Goal: Complete application form

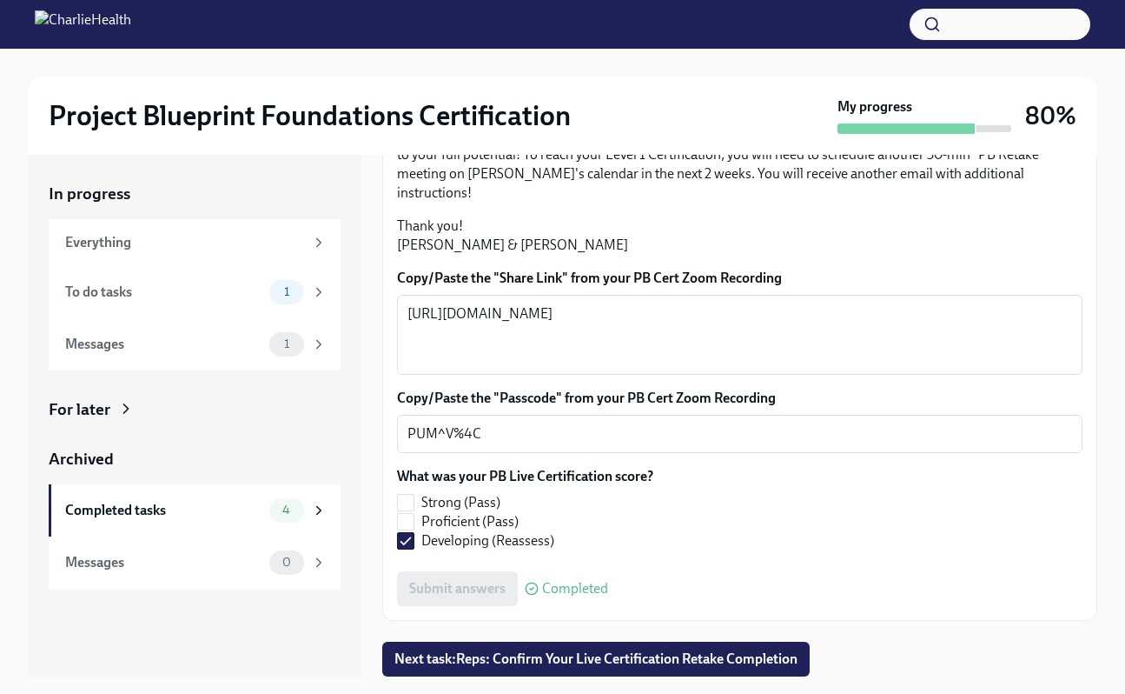
scroll to position [464, 0]
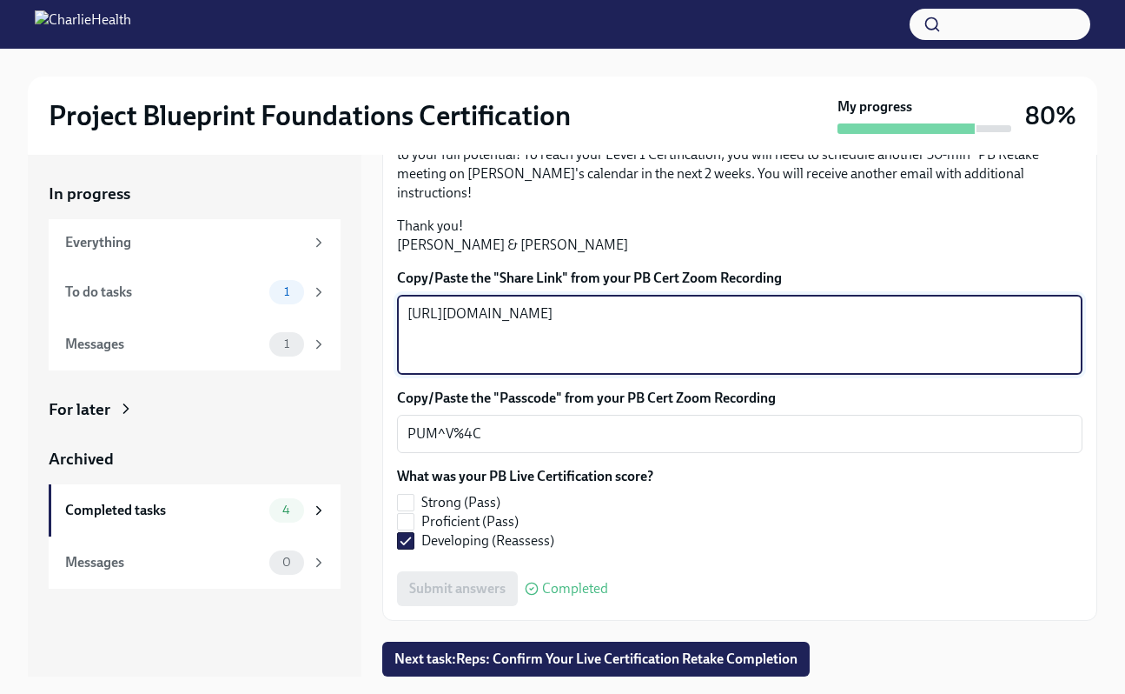
drag, startPoint x: 822, startPoint y: 349, endPoint x: 387, endPoint y: 306, distance: 437.5
click at [387, 307] on div "Hi Michelle! Thank you for completing your scheduled Project Blueprint Live Cer…" at bounding box center [739, 281] width 715 height 680
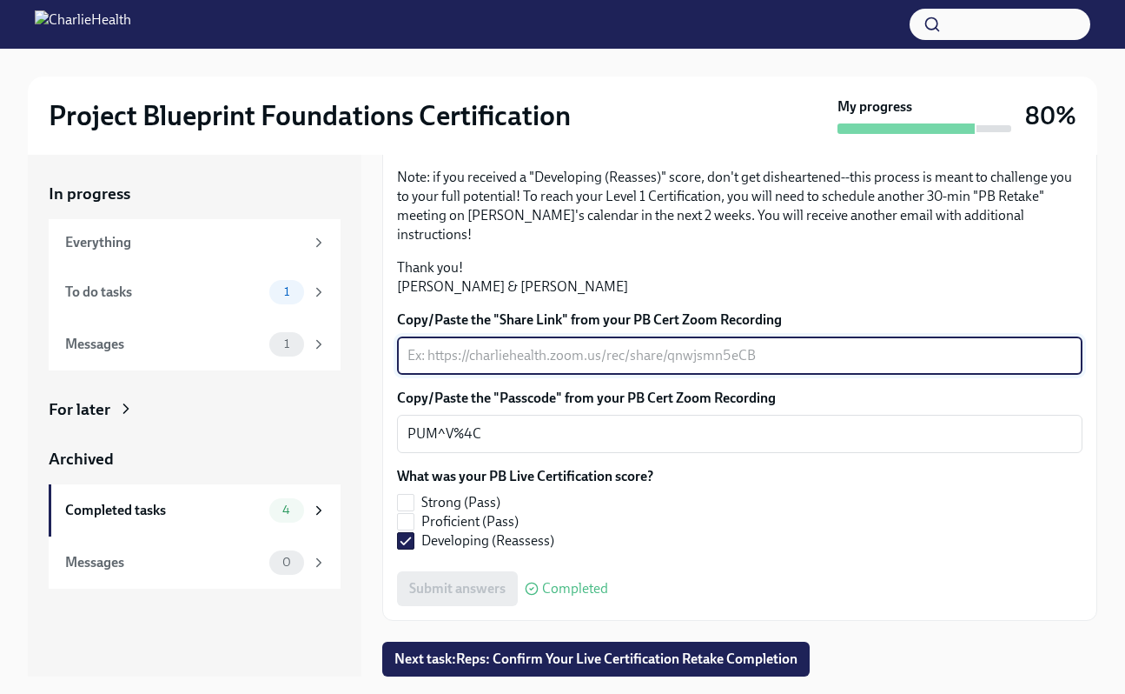
scroll to position [422, 0]
paste textarea "[URL][DOMAIN_NAME]"
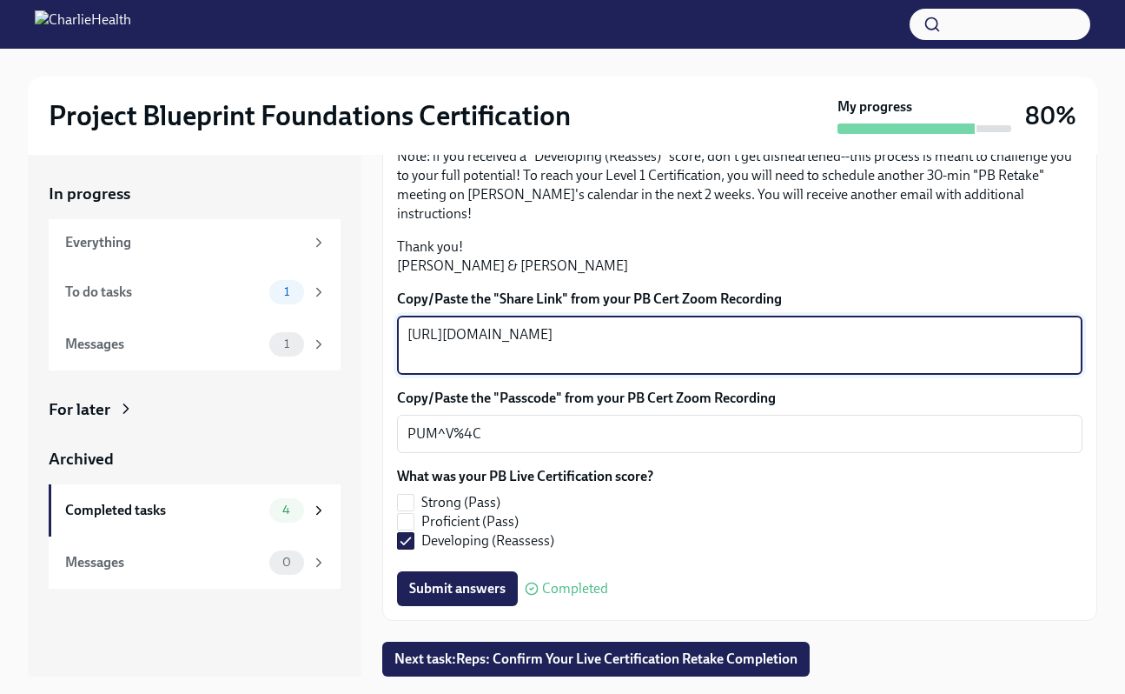
type textarea "[URL][DOMAIN_NAME]"
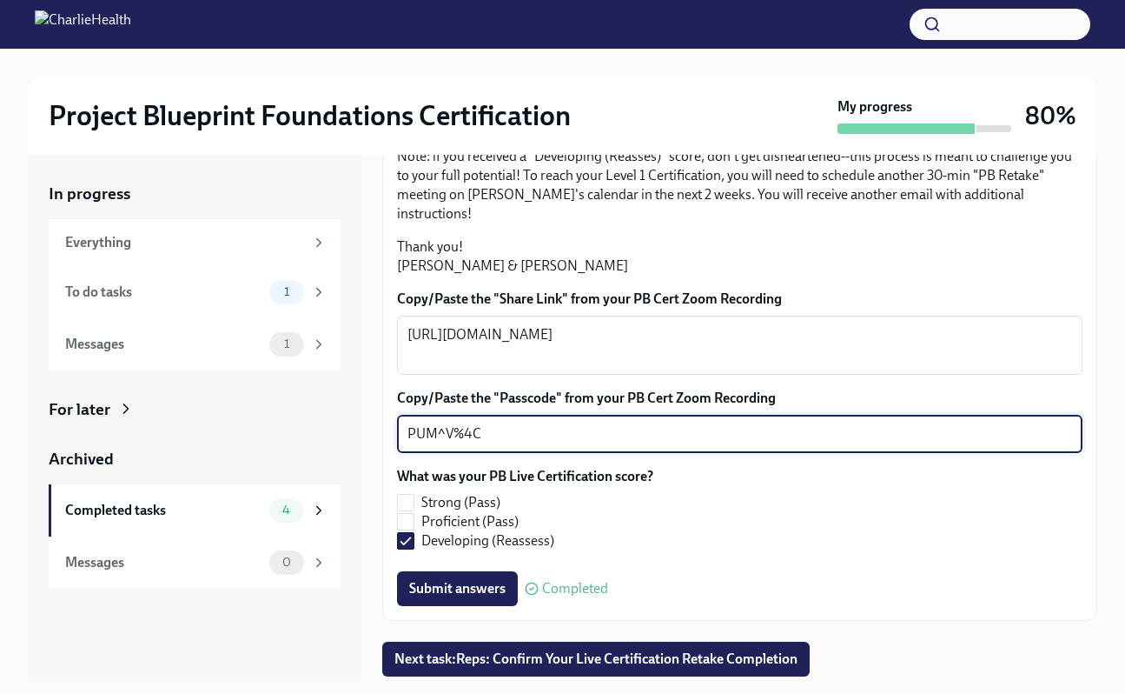
click at [583, 435] on textarea "PUM^V%4C" at bounding box center [740, 433] width 665 height 21
type textarea "P"
paste textarea "NU?N790*"
type textarea "NU?N790*"
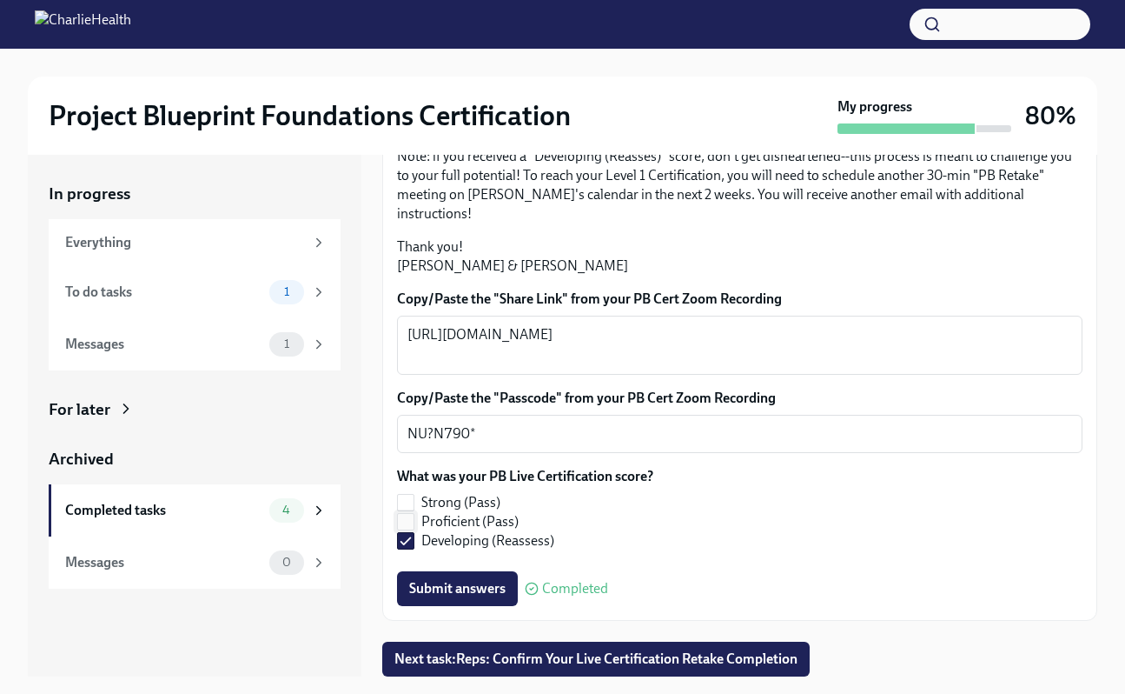
click at [408, 515] on input "Proficient (Pass)" at bounding box center [406, 522] width 16 height 16
checkbox input "true"
click at [407, 539] on input "Developing (Reassess)" at bounding box center [406, 541] width 16 height 16
checkbox input "false"
click at [493, 584] on span "Submit answers" at bounding box center [457, 588] width 96 height 17
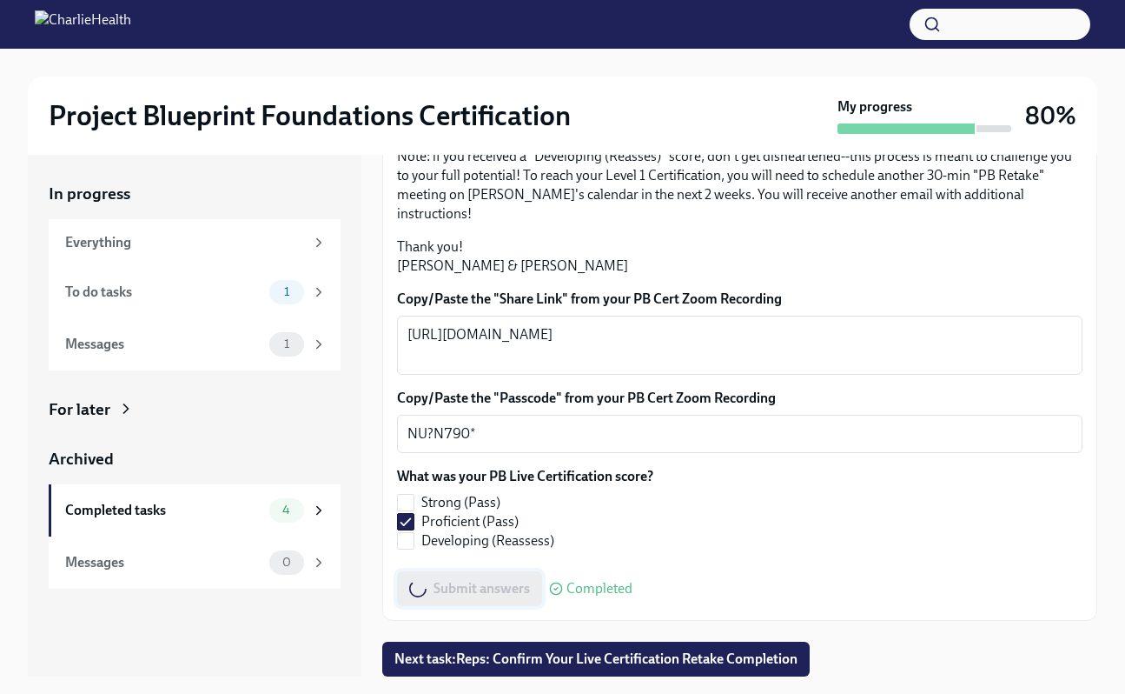
type textarea "https://charliehealth.zoom.us/rec/share/oD5cpm7NnNui7uNggQSAnVQS1UhcdfGur1Z38HG…"
type textarea "PUM^V%4C"
checkbox input "false"
checkbox input "true"
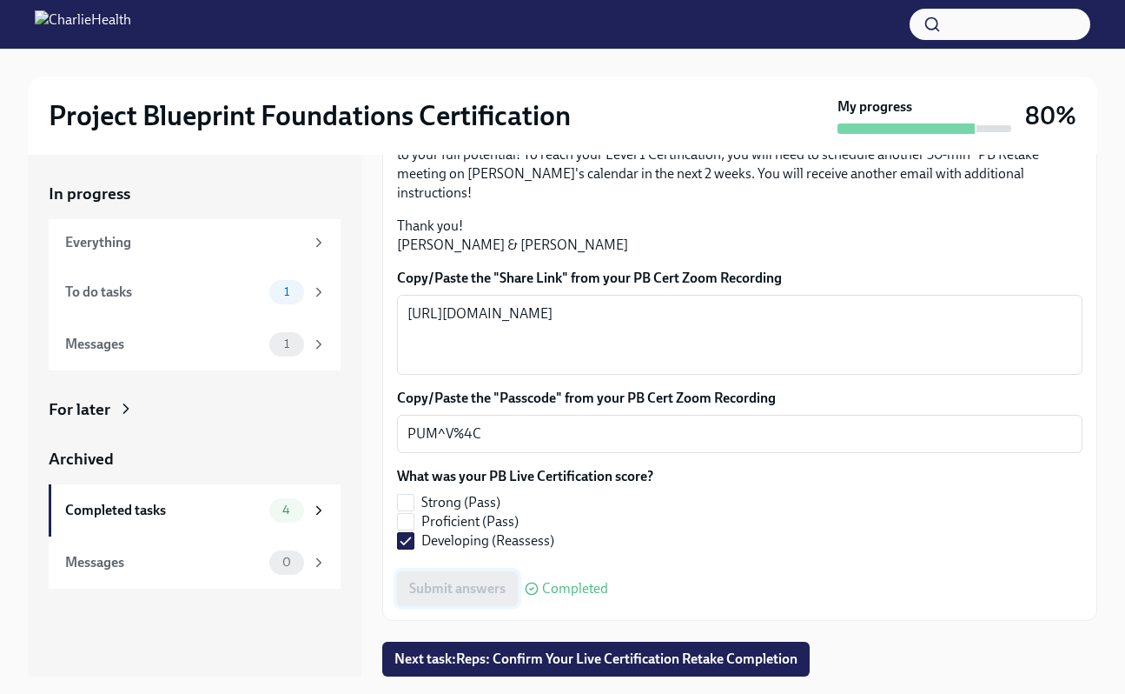
type textarea "[URL][DOMAIN_NAME]"
type textarea "NU?N790*"
checkbox input "true"
checkbox input "false"
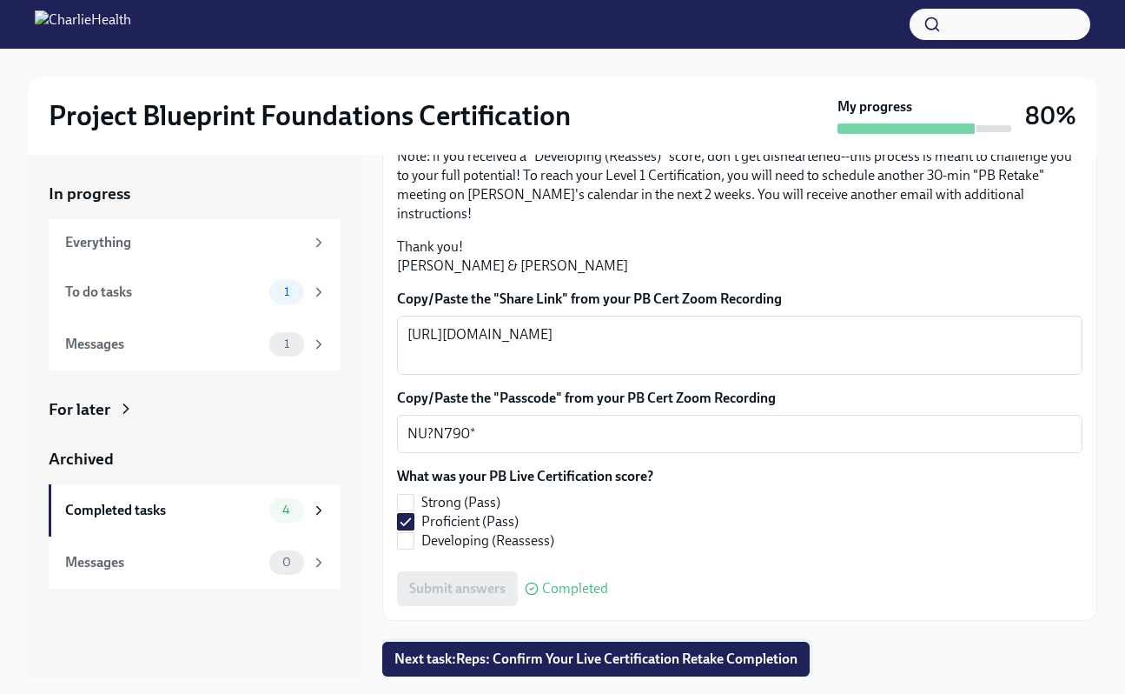
click at [500, 659] on span "Next task : Reps: Confirm Your Live Certification Retake Completion" at bounding box center [596, 658] width 403 height 17
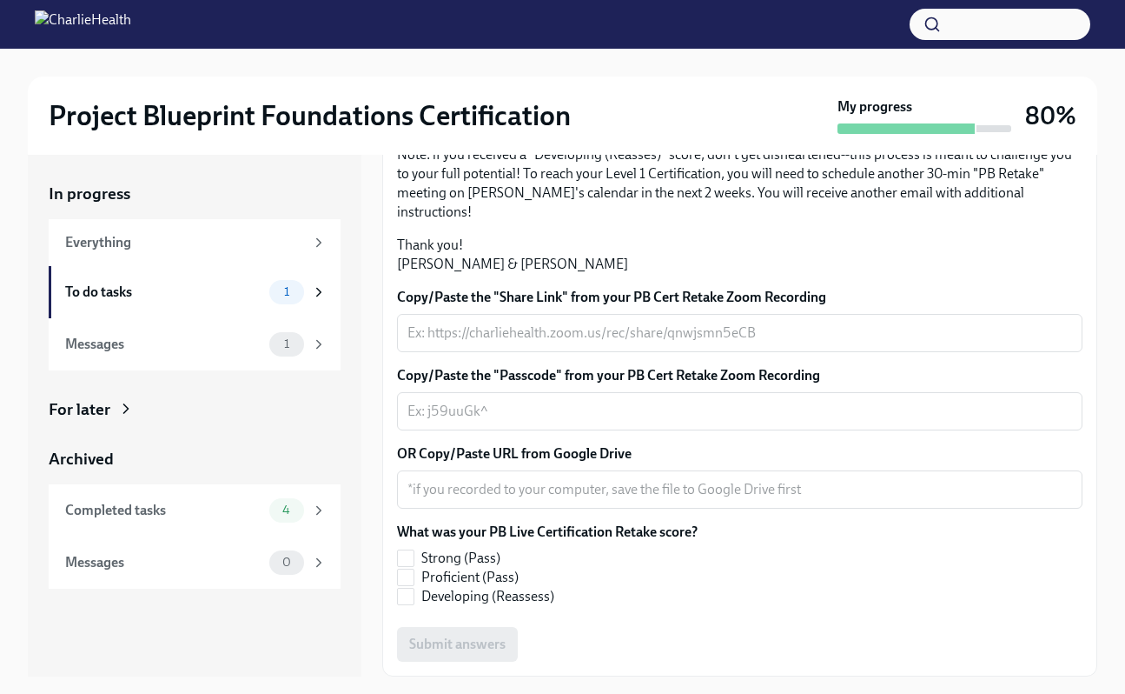
scroll to position [346, 0]
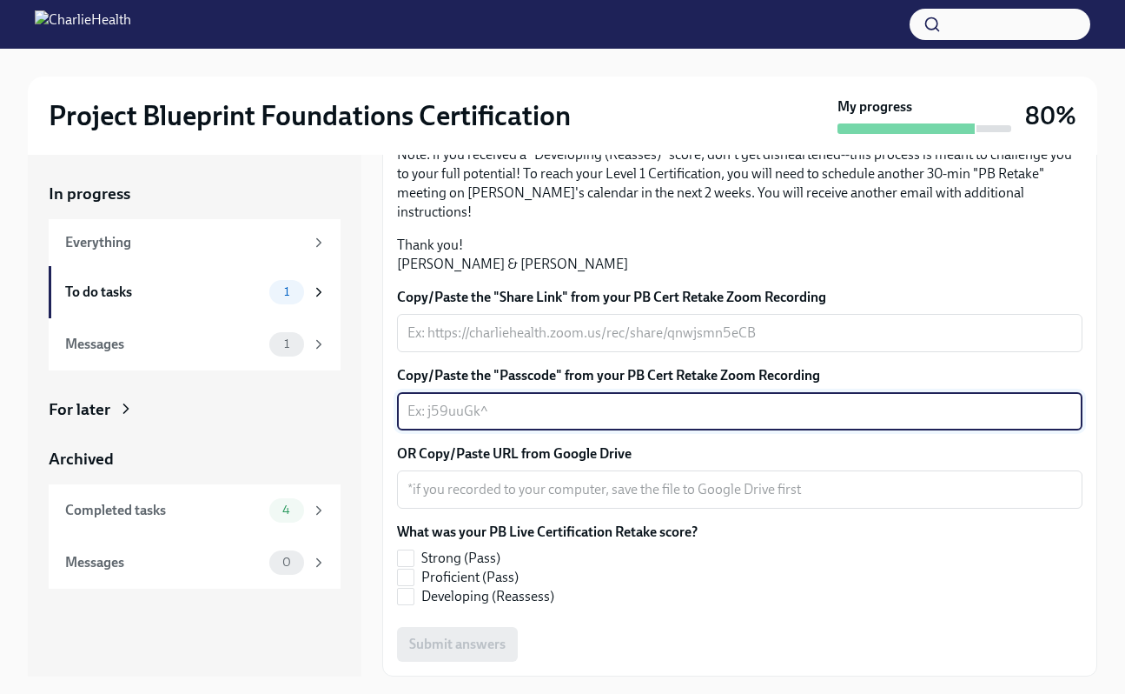
click at [501, 422] on textarea "Copy/Paste the "Passcode" from your PB Cert Retake Zoom Recording" at bounding box center [740, 411] width 665 height 21
paste textarea "NU?N790*"
type textarea "NU?N790*"
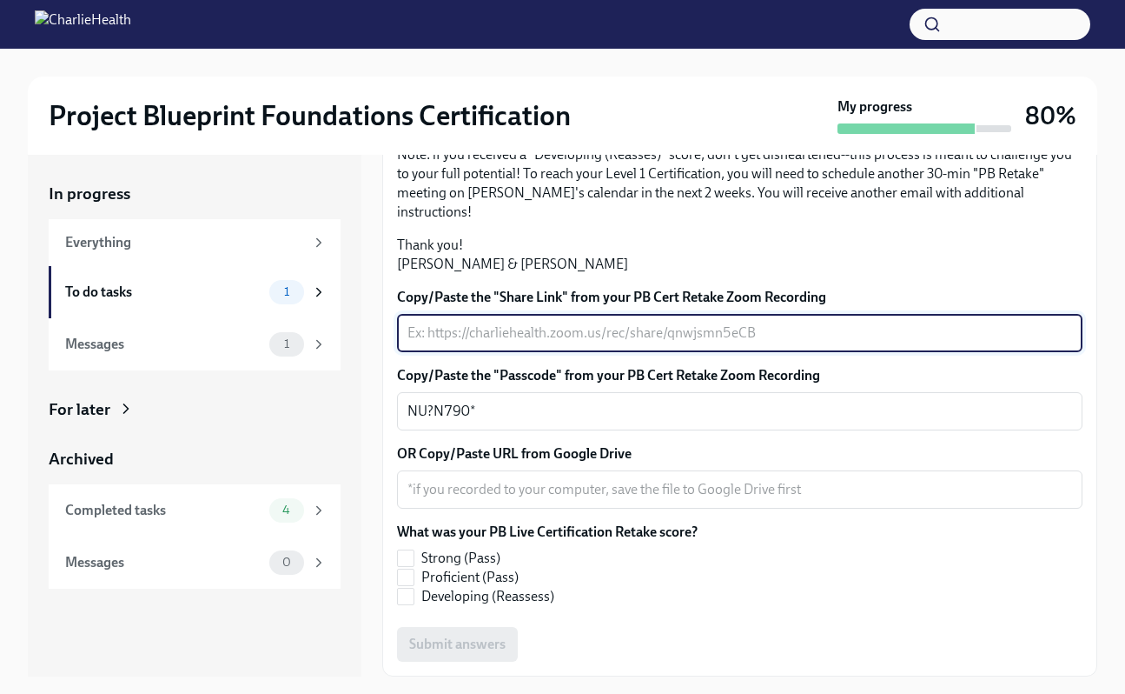
click at [439, 343] on textarea "Copy/Paste the "Share Link" from your PB Cert Retake Zoom Recording" at bounding box center [740, 332] width 665 height 21
paste textarea "[URL][DOMAIN_NAME]"
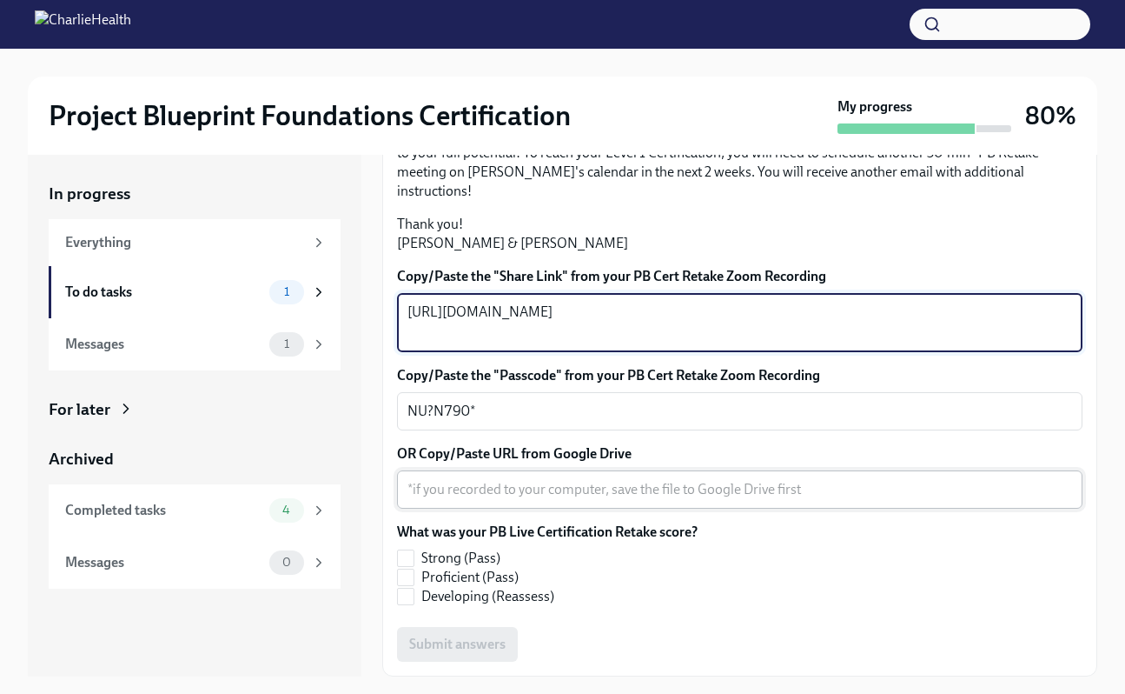
scroll to position [466, 0]
type textarea "[URL][DOMAIN_NAME]"
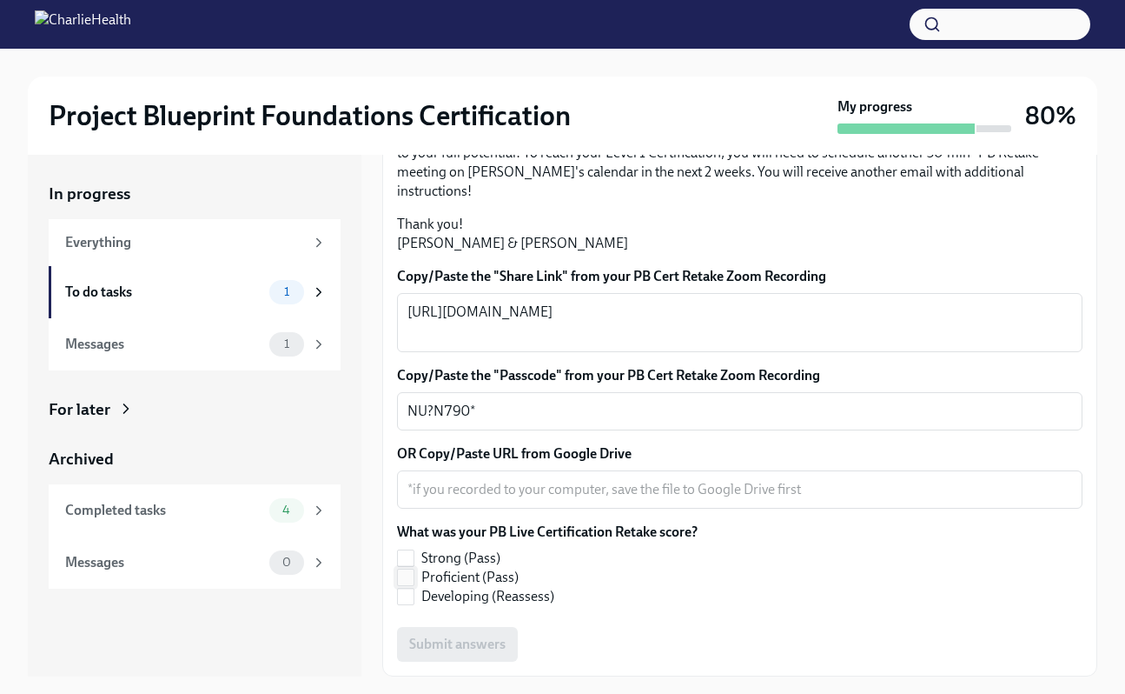
click at [415, 577] on label "Proficient (Pass)" at bounding box center [540, 577] width 287 height 19
click at [414, 577] on input "Proficient (Pass)" at bounding box center [406, 577] width 16 height 16
checkbox input "true"
click at [468, 639] on div "Submit answers" at bounding box center [740, 644] width 686 height 35
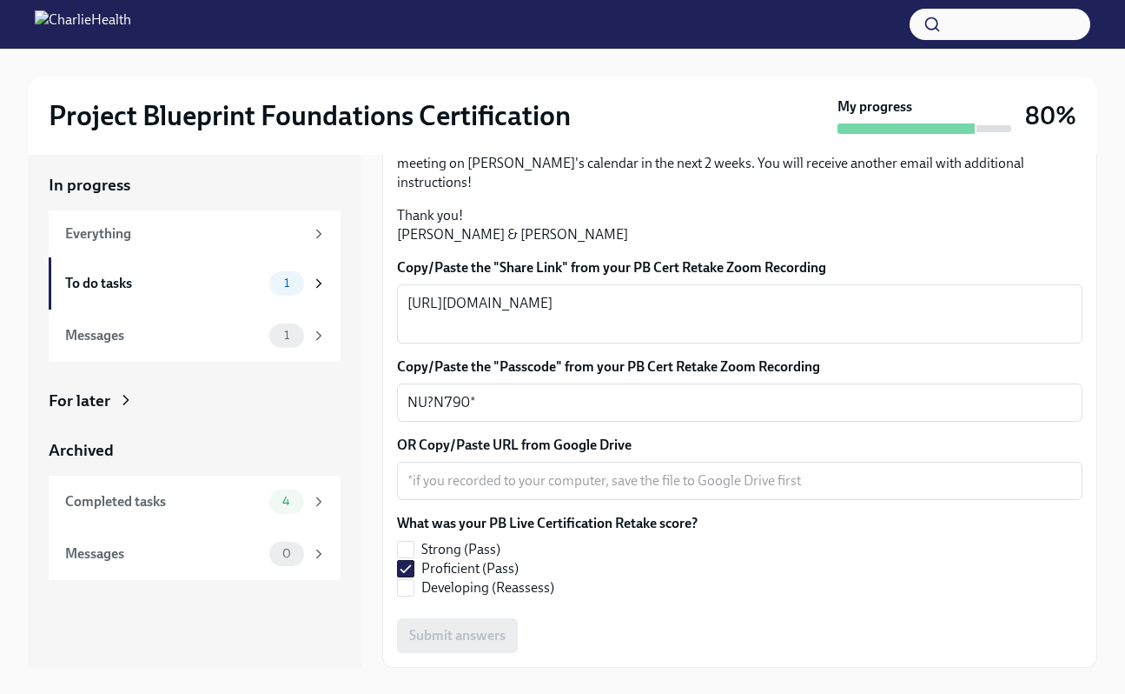
click at [665, 640] on div "Submit answers" at bounding box center [740, 635] width 686 height 35
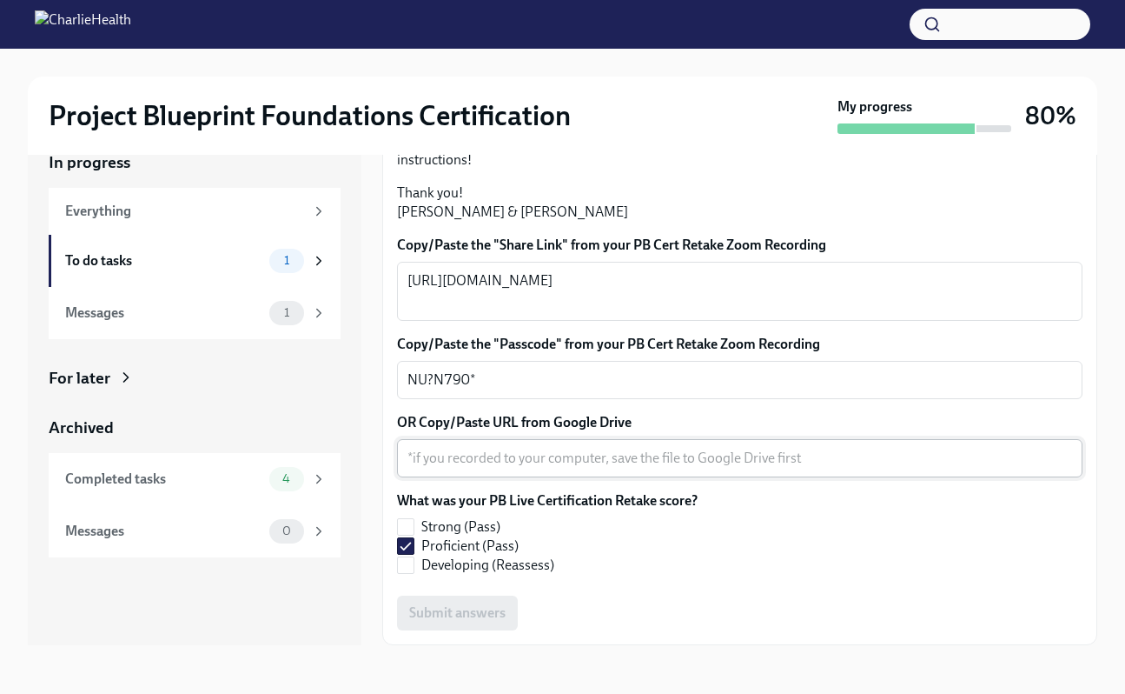
click at [494, 457] on textarea "OR Copy/Paste URL from Google Drive" at bounding box center [740, 458] width 665 height 21
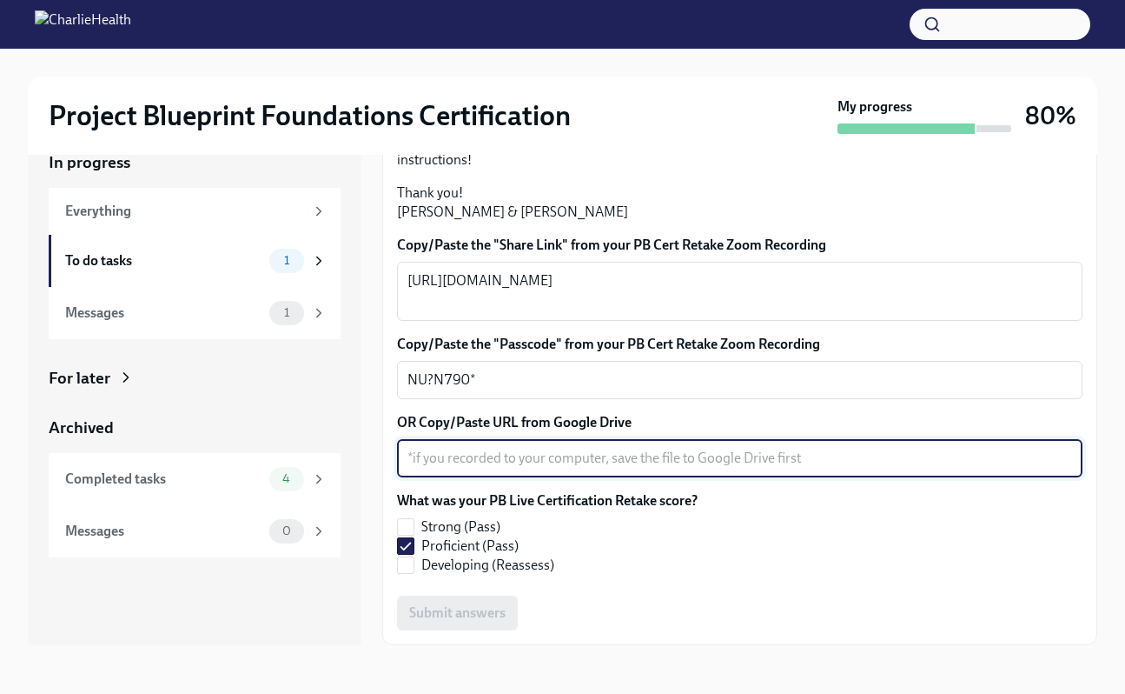
scroll to position [466, 0]
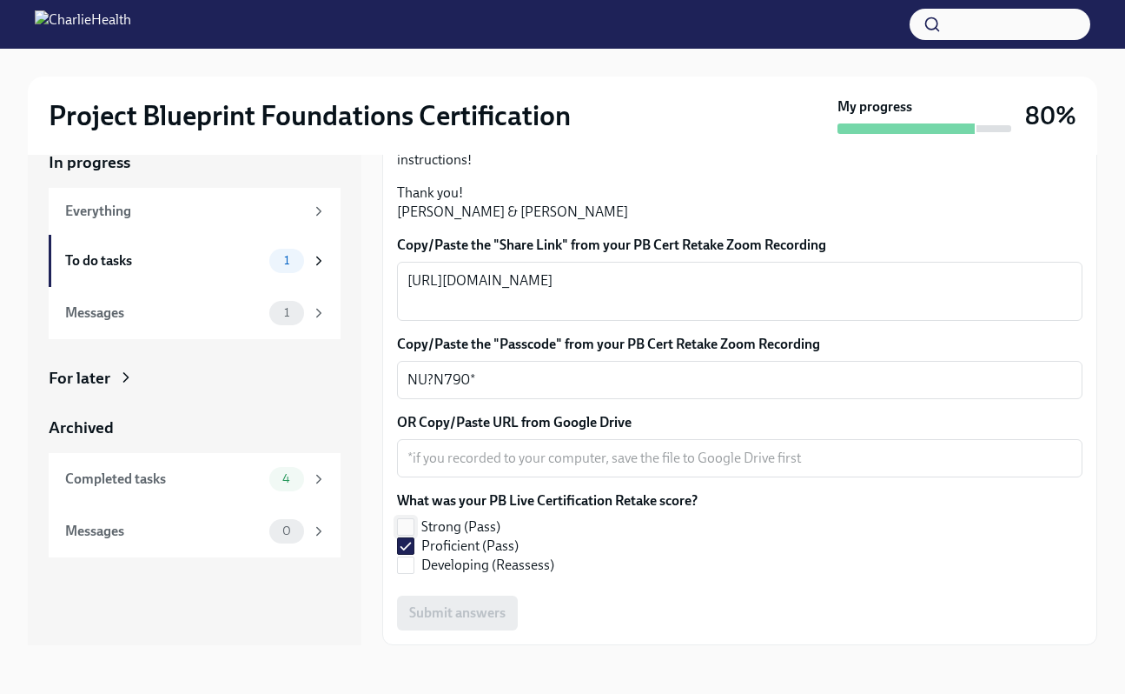
click at [599, 528] on label "Strong (Pass)" at bounding box center [540, 526] width 287 height 19
click at [414, 528] on input "Strong (Pass)" at bounding box center [406, 527] width 16 height 16
click at [408, 526] on input "Strong (Pass)" at bounding box center [406, 527] width 16 height 16
checkbox input "false"
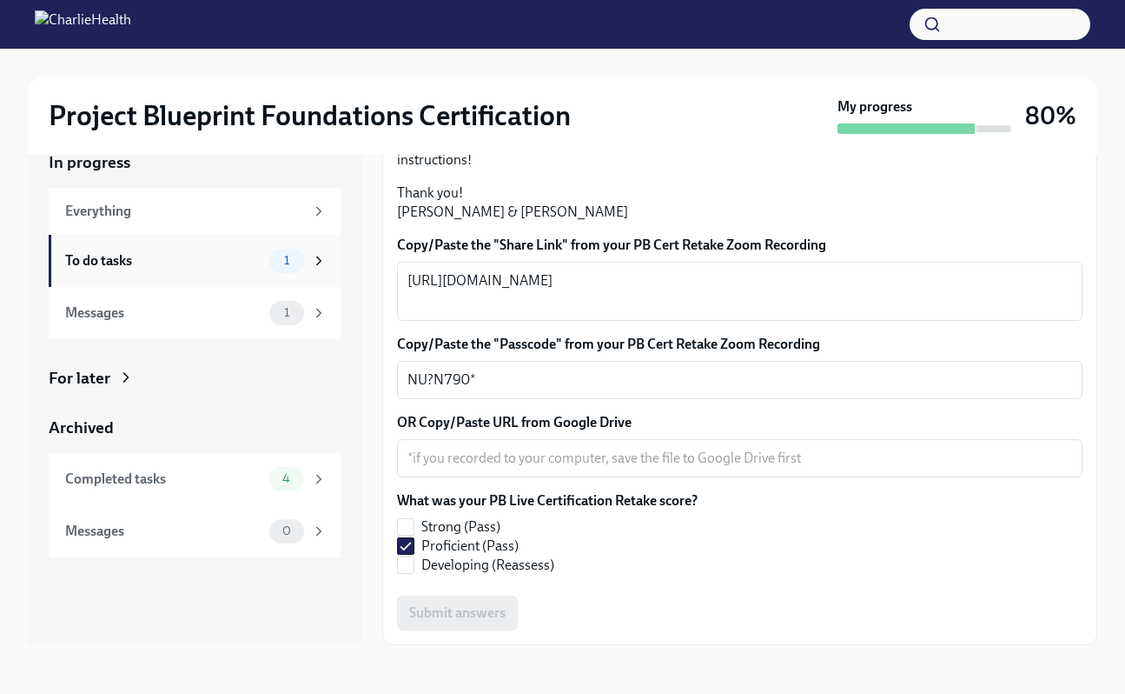
click at [293, 260] on span "1" at bounding box center [287, 260] width 26 height 13
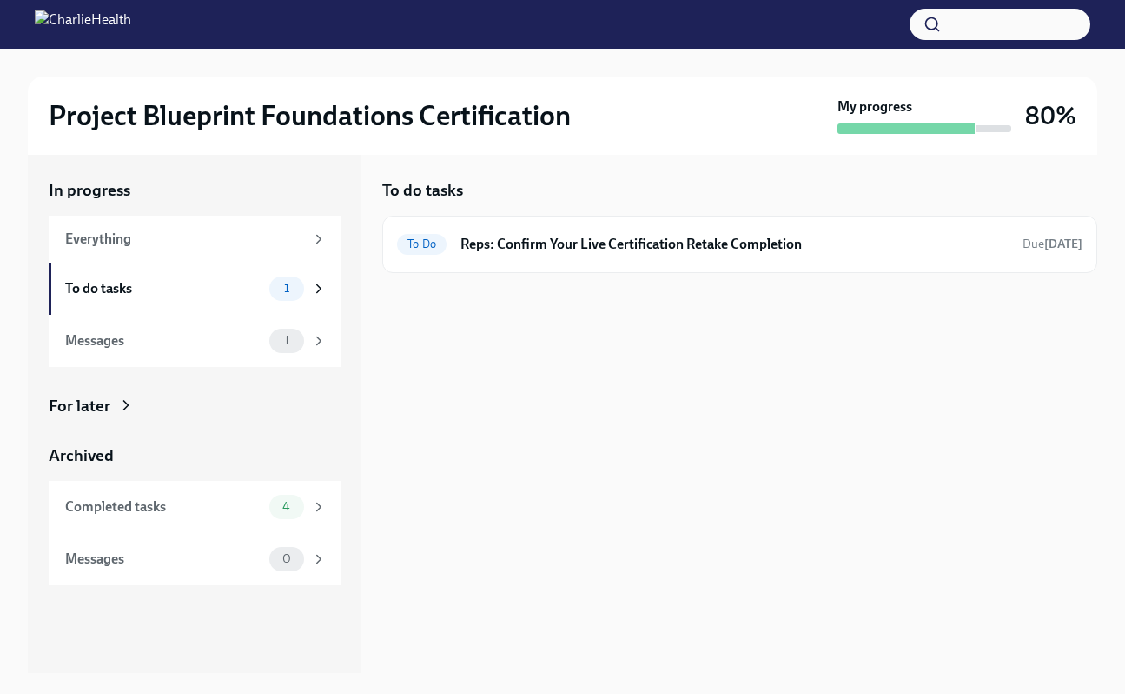
scroll to position [3, 0]
click at [495, 235] on h6 "Reps: Confirm Your Live Certification Retake Completion" at bounding box center [735, 244] width 548 height 19
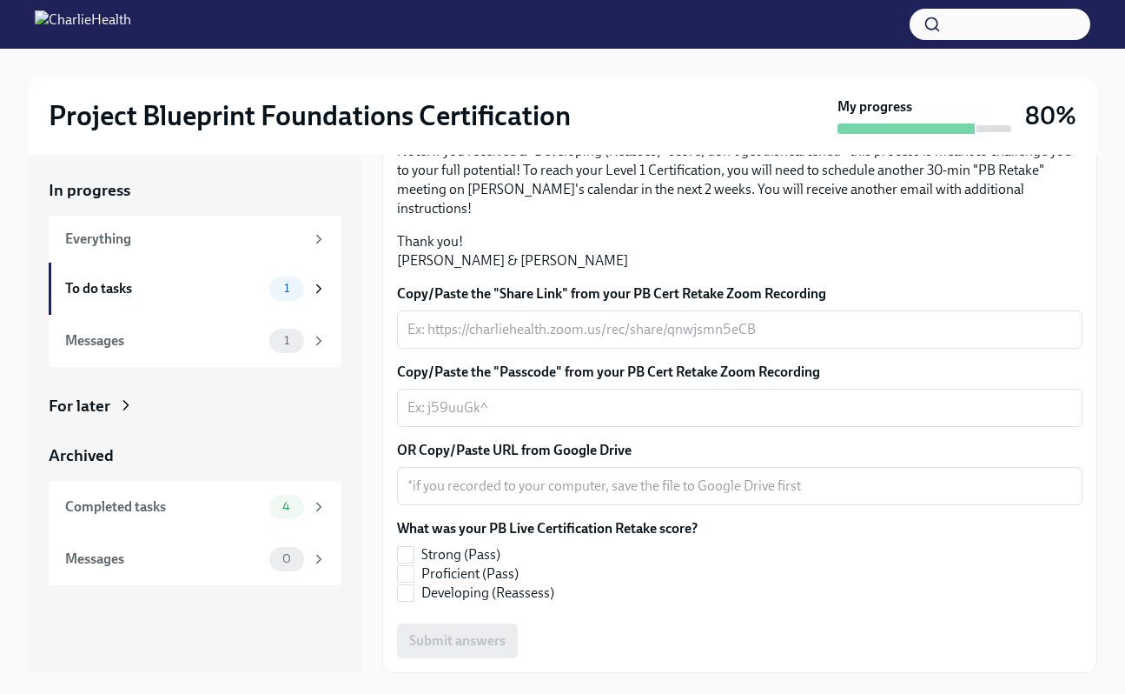
scroll to position [445, 0]
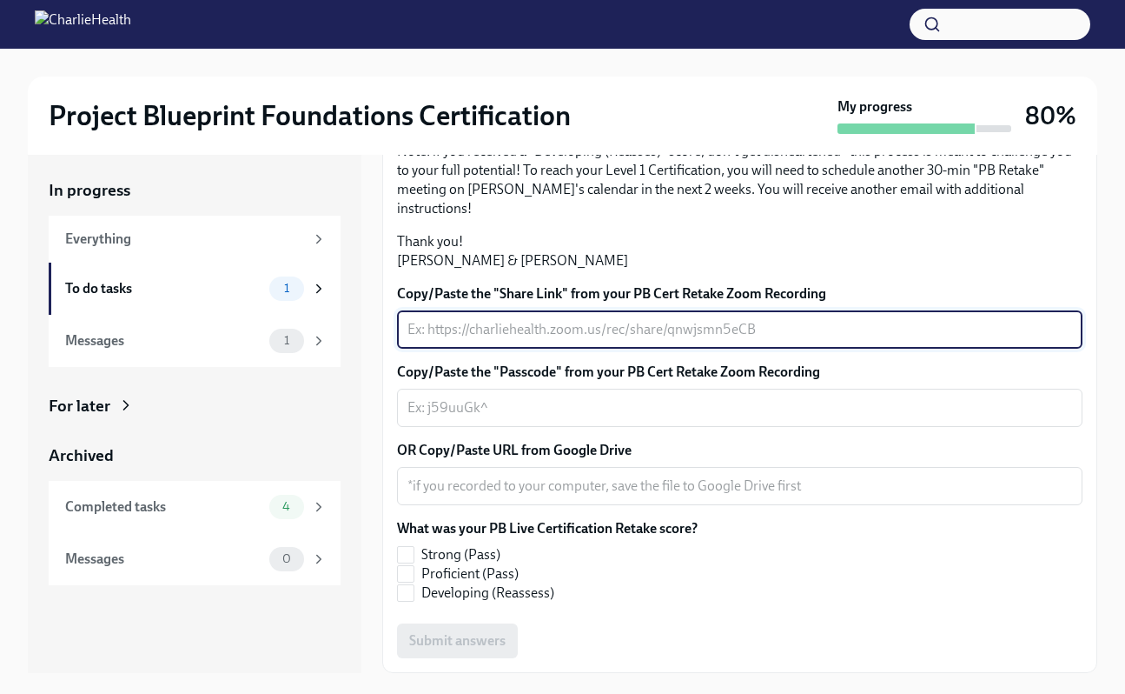
click at [483, 330] on textarea "Copy/Paste the "Share Link" from your PB Cert Retake Zoom Recording" at bounding box center [740, 329] width 665 height 21
paste textarea "[URL][DOMAIN_NAME]"
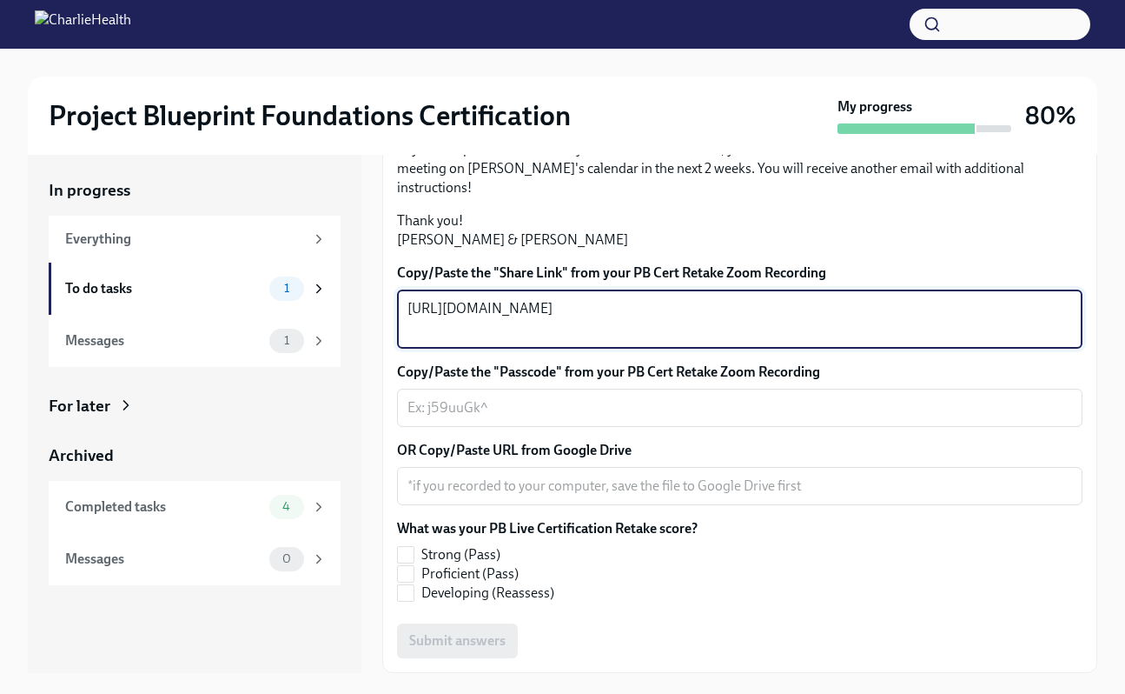
type textarea "[URL][DOMAIN_NAME]"
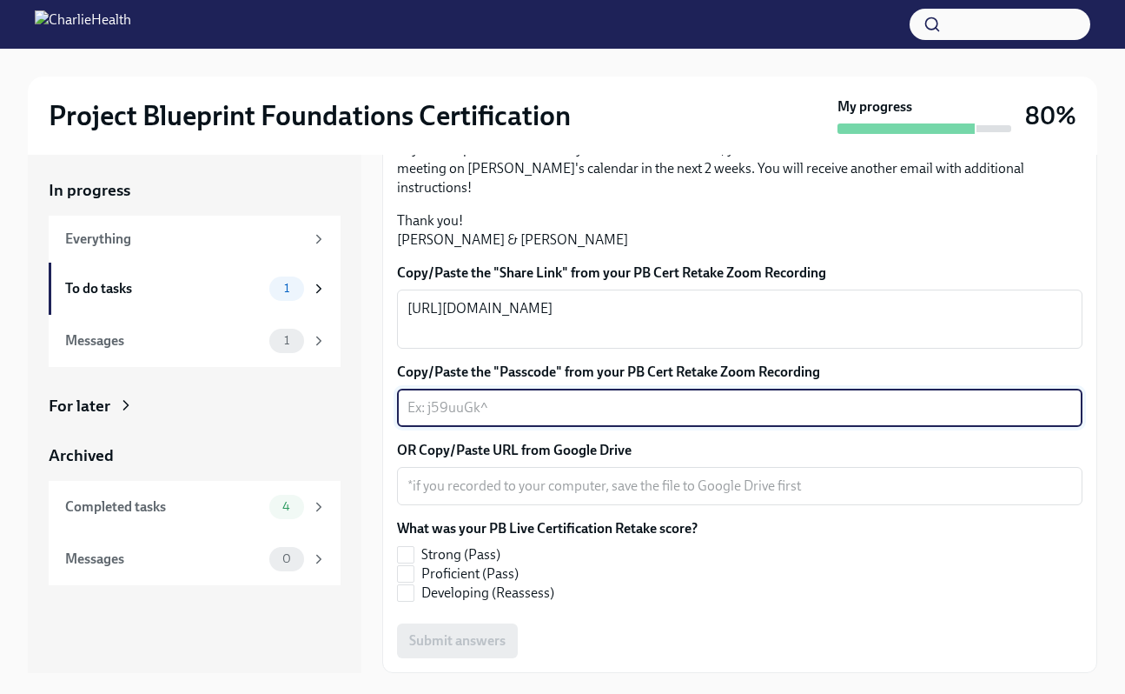
click at [528, 418] on textarea "Copy/Paste the "Passcode" from your PB Cert Retake Zoom Recording" at bounding box center [740, 407] width 665 height 21
paste textarea "NU?N790*"
type textarea "NU?N790*"
click at [414, 569] on span at bounding box center [405, 573] width 17 height 17
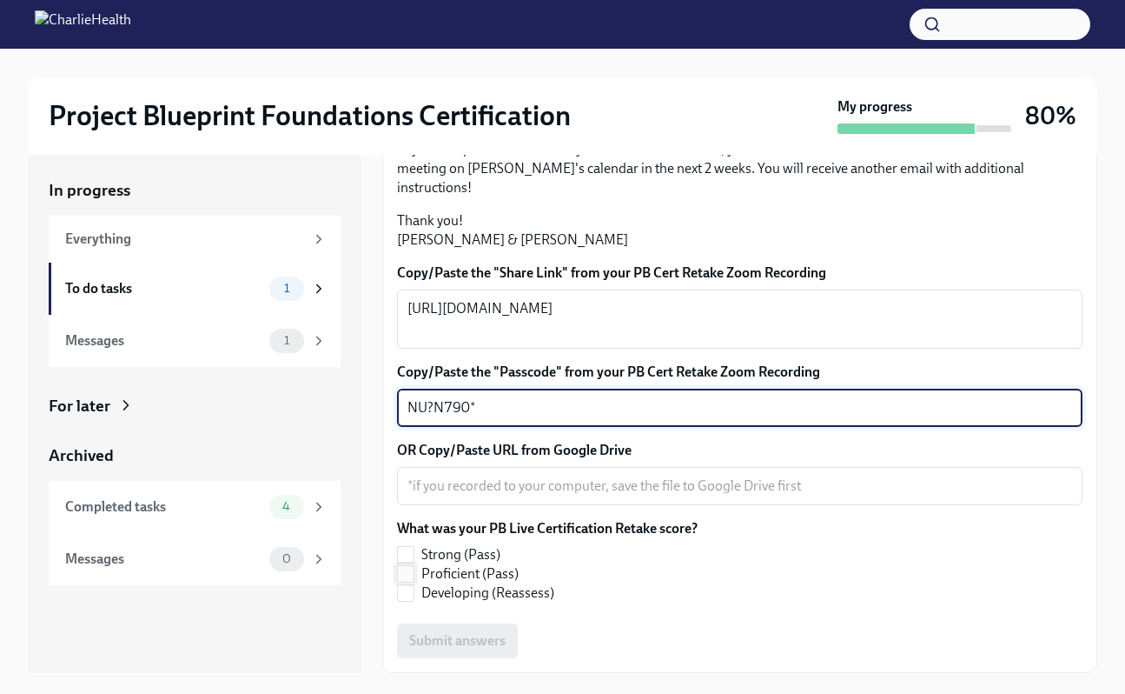
click at [414, 569] on input "Proficient (Pass)" at bounding box center [406, 574] width 16 height 16
checkbox input "true"
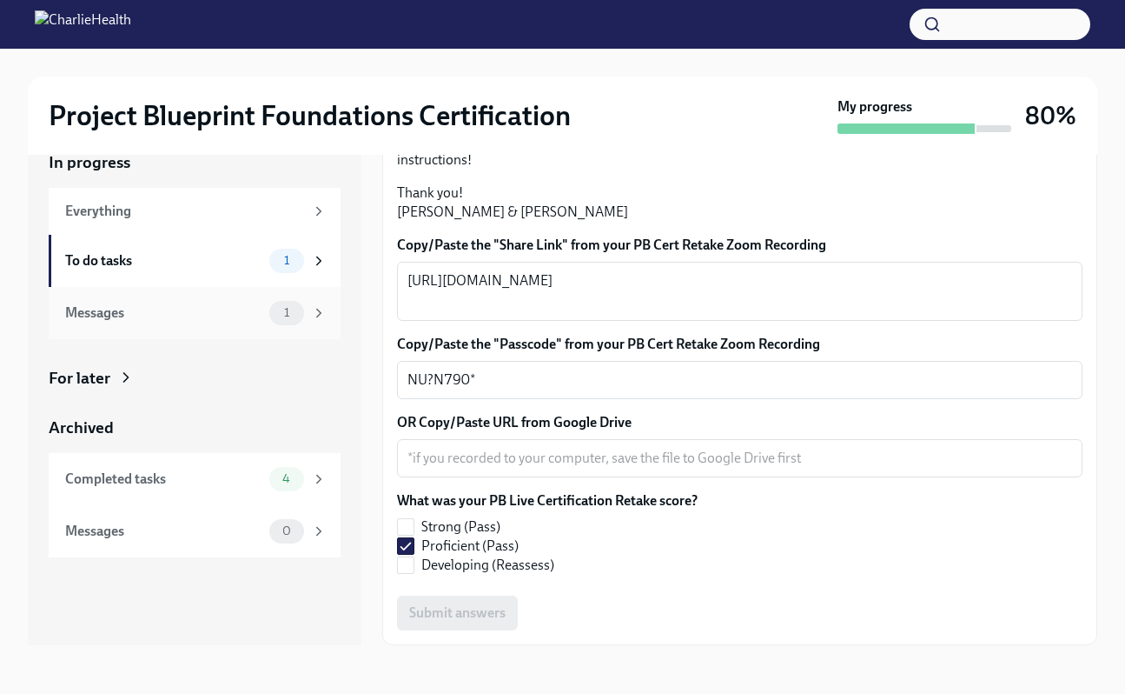
click at [310, 322] on div "1" at bounding box center [297, 313] width 57 height 24
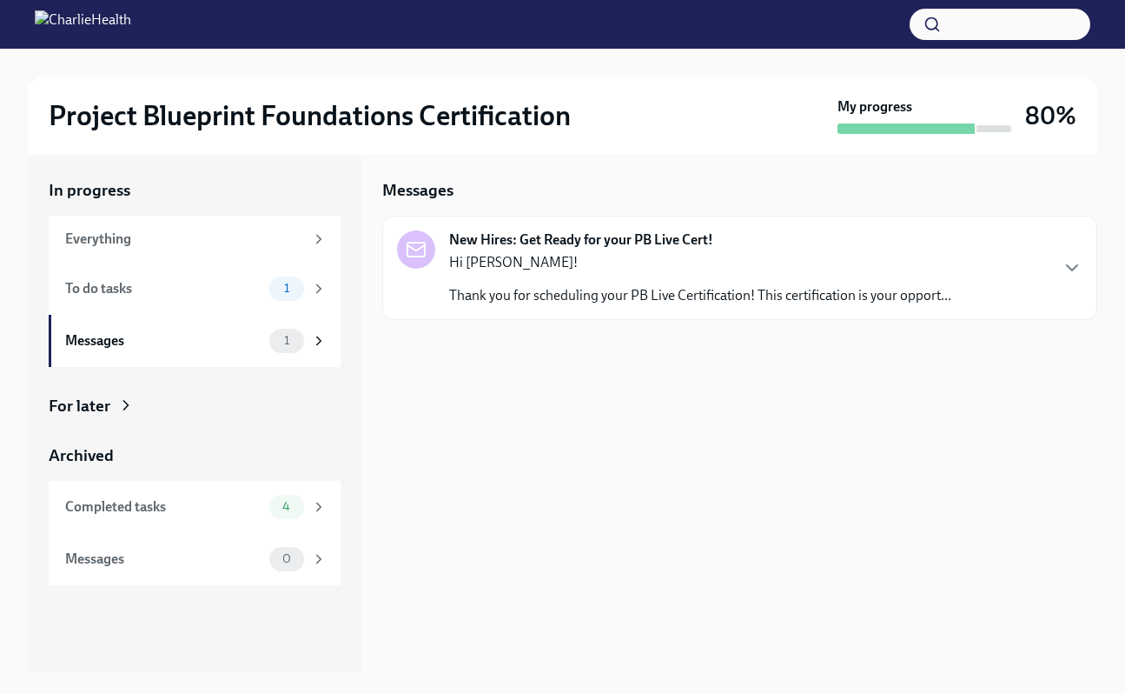
scroll to position [3, 0]
click at [563, 280] on div "Hi Michelle! Thank you for scheduling your PB Live Certification! This certific…" at bounding box center [700, 279] width 502 height 52
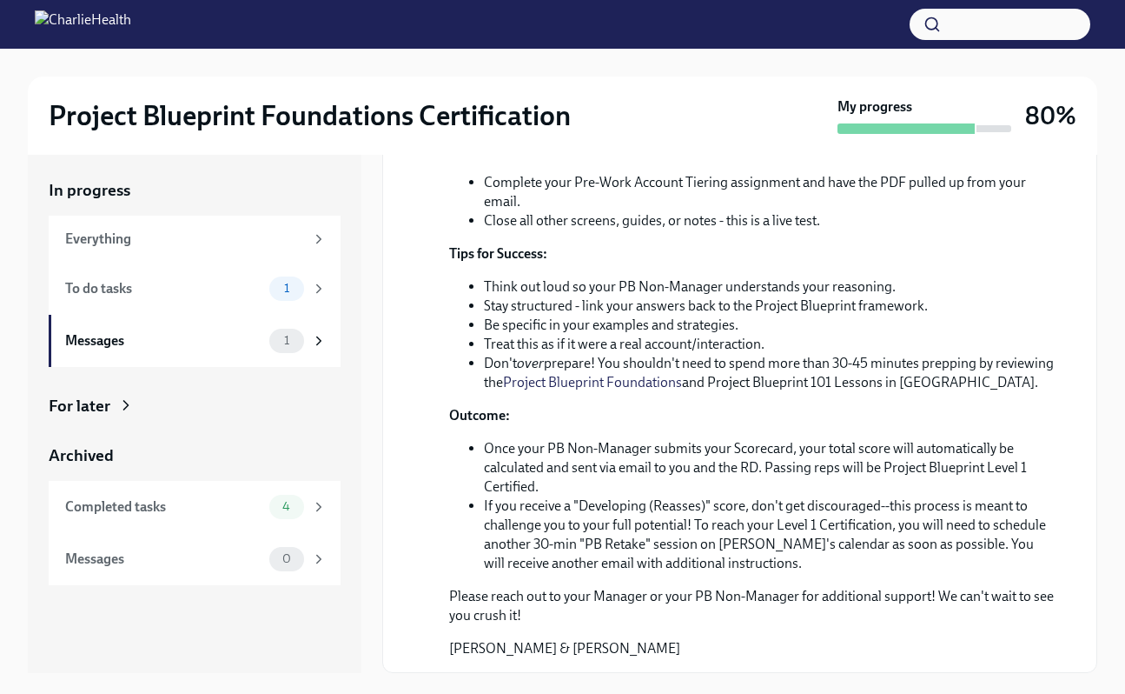
scroll to position [597, 0]
click at [283, 294] on span "1" at bounding box center [287, 288] width 26 height 13
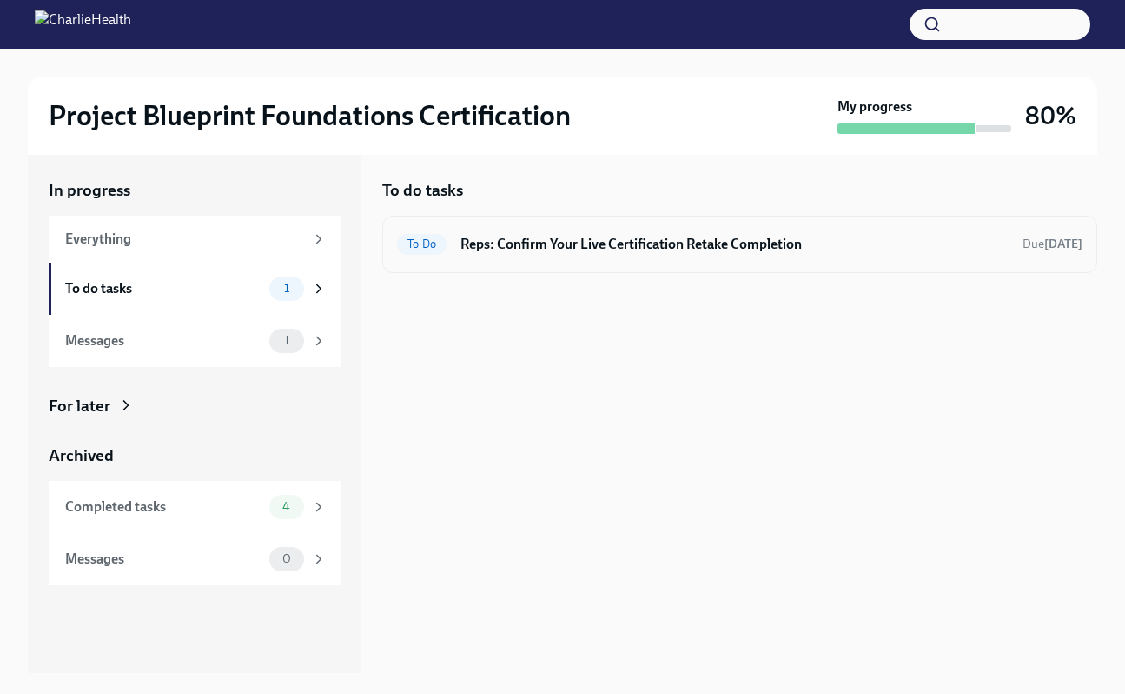
click at [585, 225] on div "To Do Reps: Confirm Your Live Certification Retake Completion Due in 2 days" at bounding box center [739, 244] width 715 height 57
click at [588, 250] on h6 "Reps: Confirm Your Live Certification Retake Completion" at bounding box center [735, 244] width 548 height 19
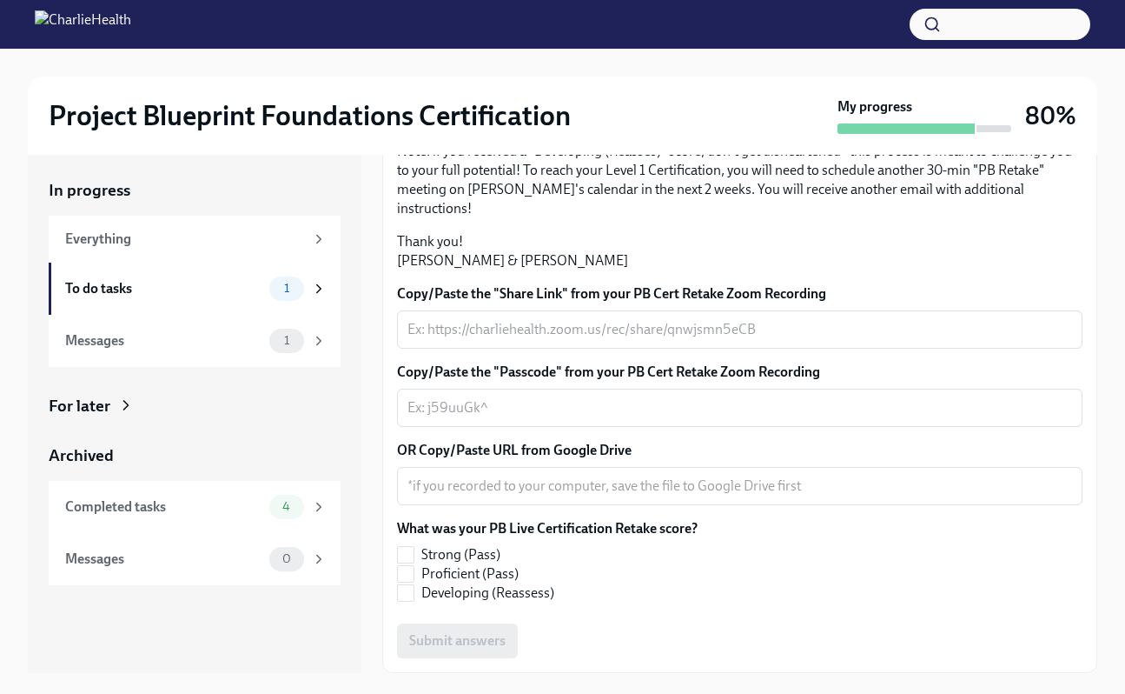
scroll to position [445, 0]
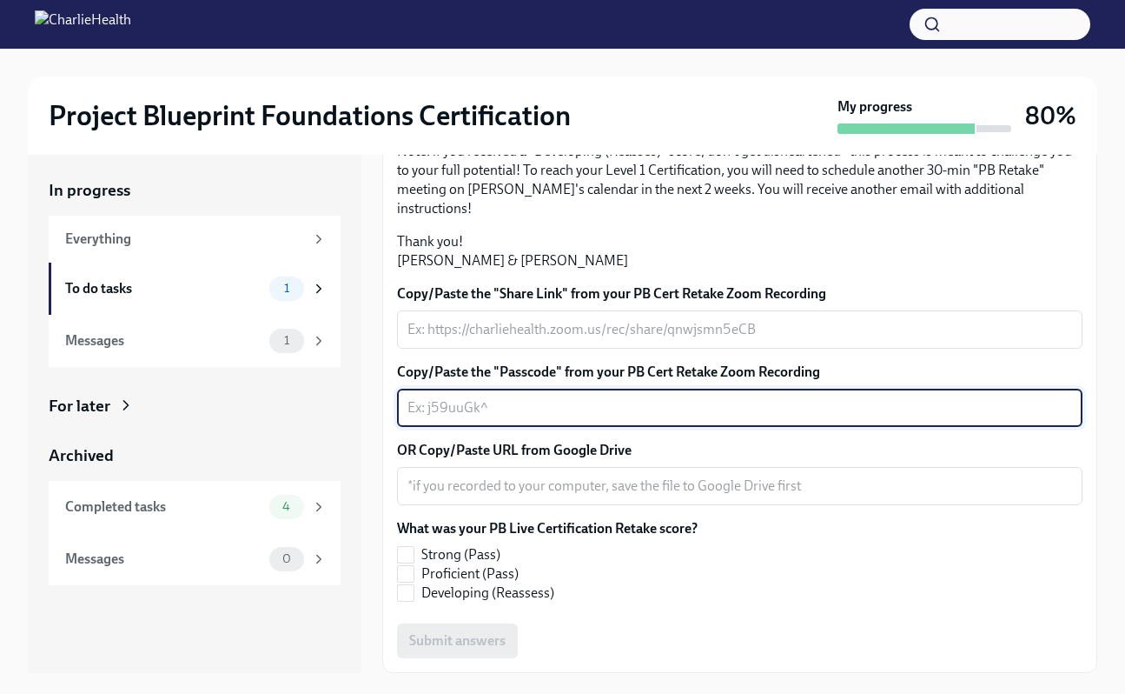
click at [504, 408] on textarea "Copy/Paste the "Passcode" from your PB Cert Retake Zoom Recording" at bounding box center [740, 407] width 665 height 21
paste textarea "NU?N790*"
type textarea "NU?N790*"
click at [481, 332] on textarea "Copy/Paste the "Share Link" from your PB Cert Retake Zoom Recording" at bounding box center [740, 329] width 665 height 21
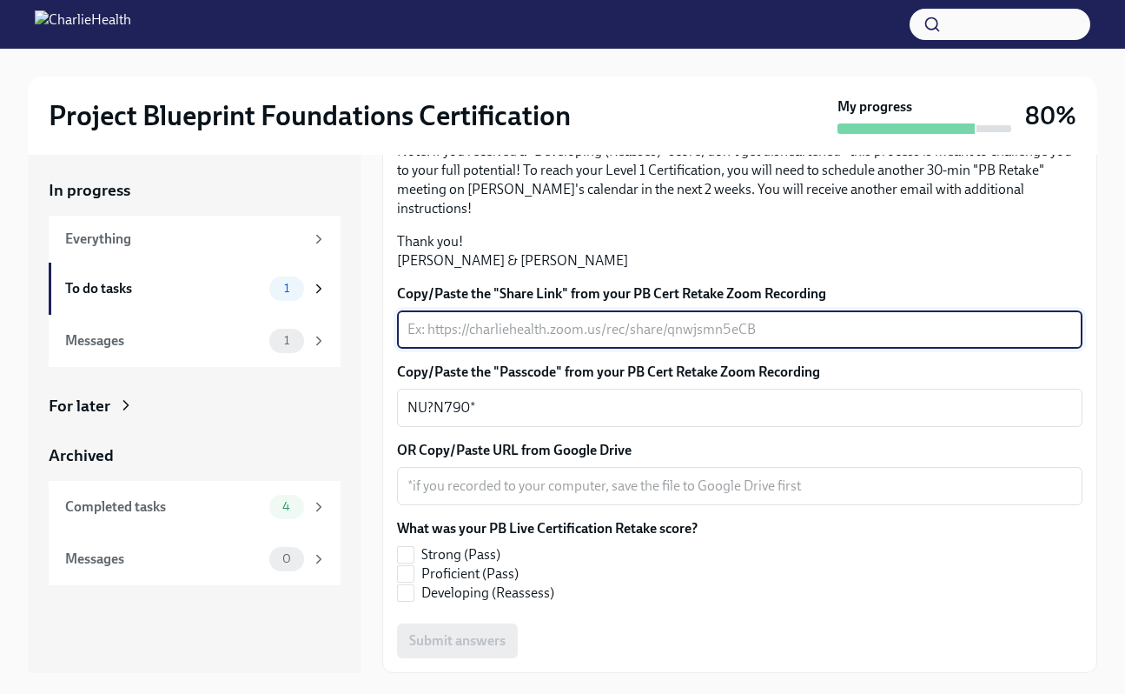
paste textarea "[URL][DOMAIN_NAME]"
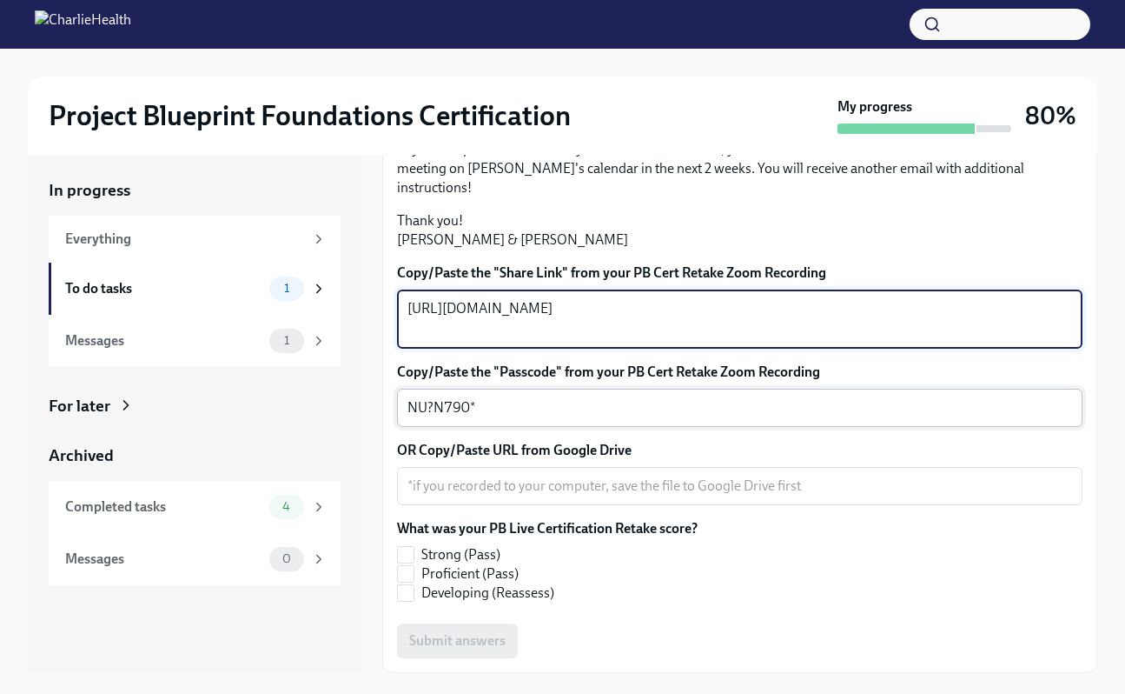
scroll to position [466, 0]
type textarea "[URL][DOMAIN_NAME]"
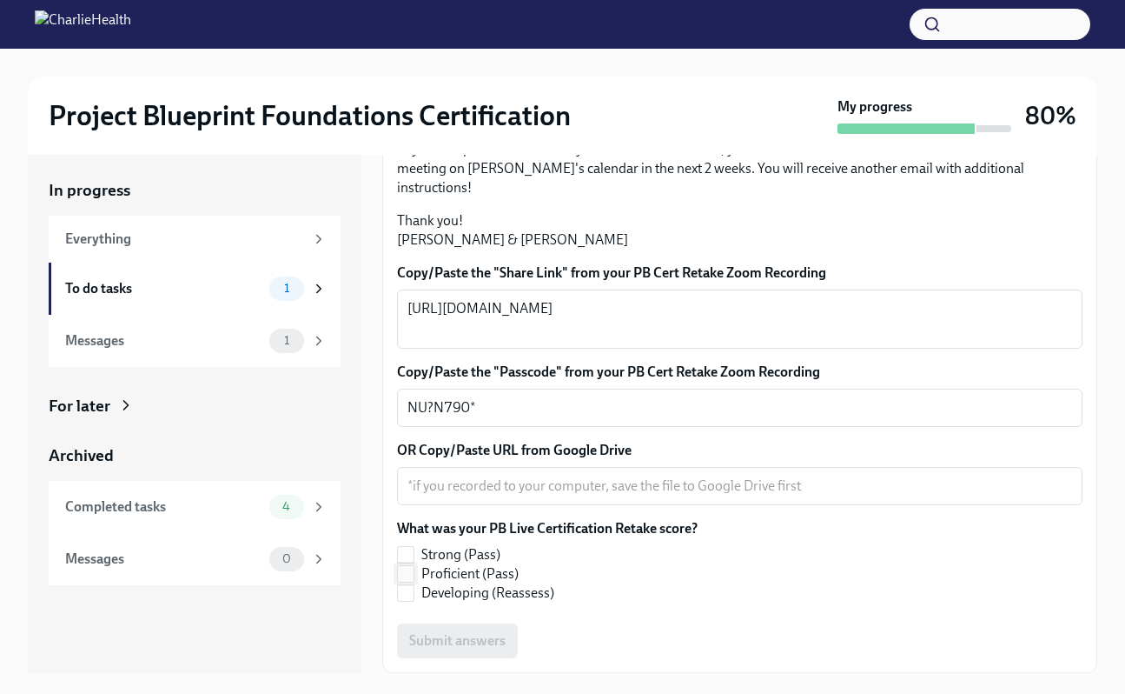
click at [419, 568] on label "Proficient (Pass)" at bounding box center [540, 573] width 287 height 19
click at [414, 568] on input "Proficient (Pass)" at bounding box center [406, 574] width 16 height 16
checkbox input "true"
click at [441, 634] on div "Submit answers" at bounding box center [740, 640] width 686 height 35
click at [305, 510] on div "4" at bounding box center [297, 507] width 57 height 24
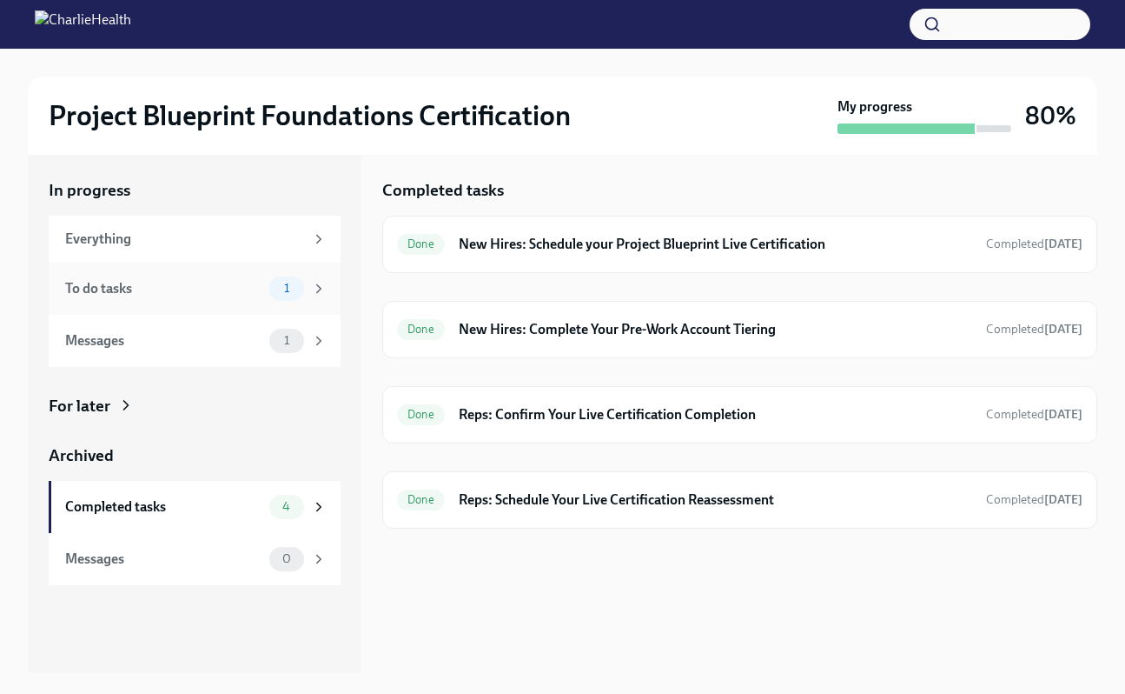
click at [299, 293] on span "1" at bounding box center [287, 288] width 26 height 13
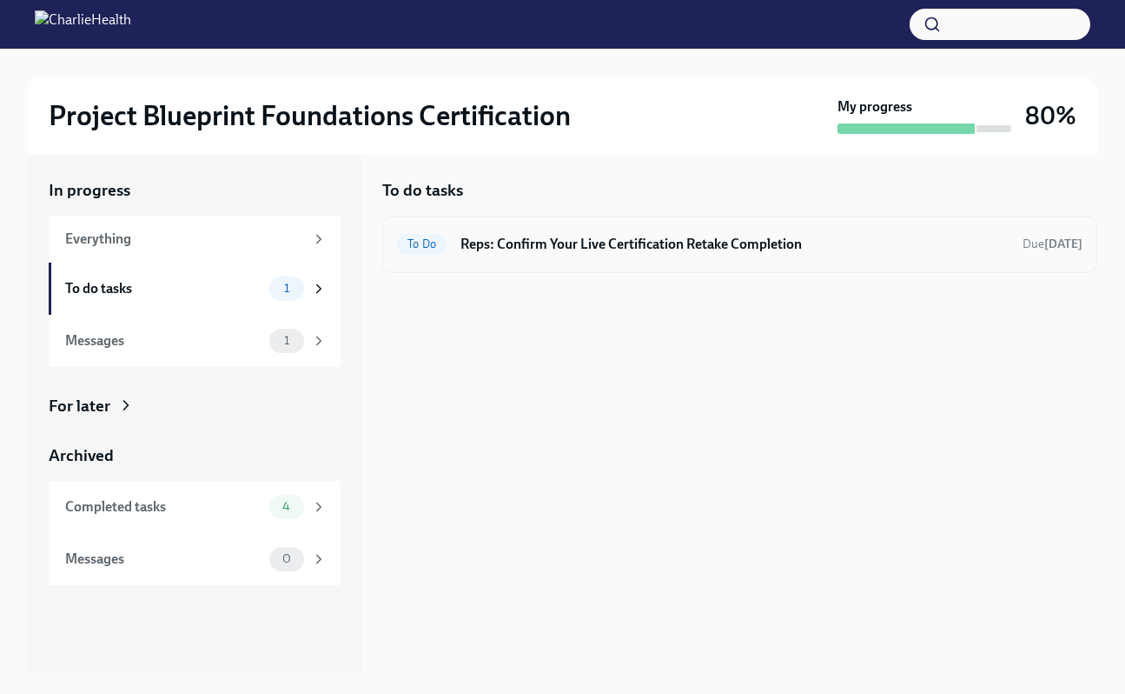
click at [528, 256] on div "To Do Reps: Confirm Your Live Certification Retake Completion Due in 2 days" at bounding box center [740, 244] width 686 height 28
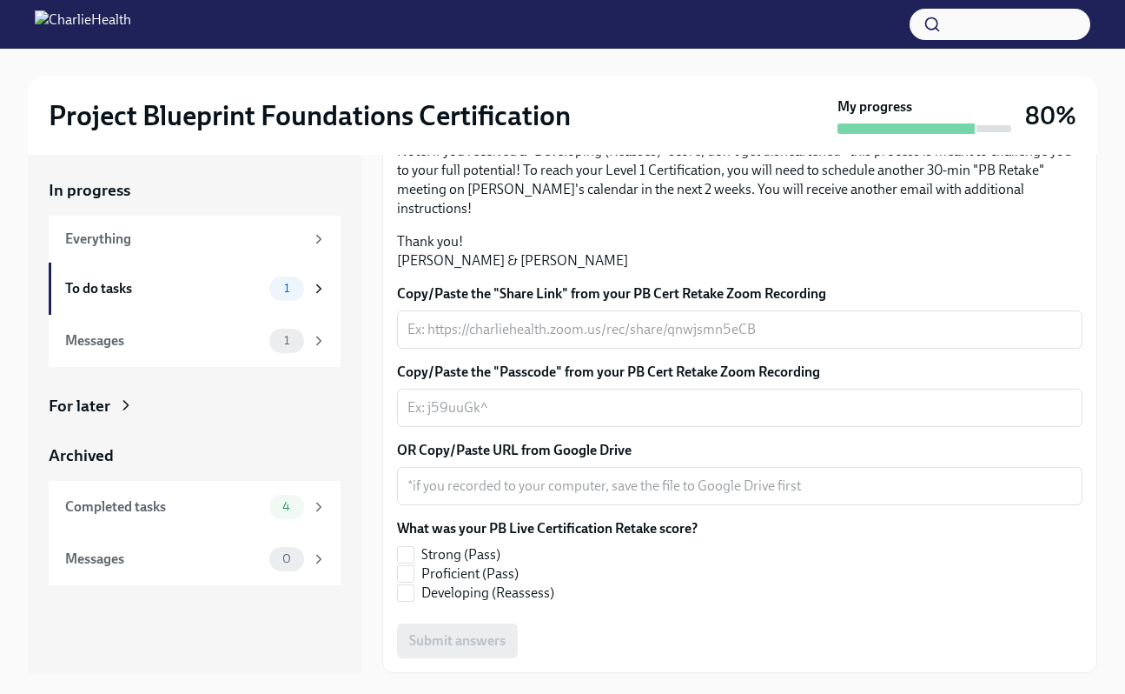
scroll to position [31, 0]
